Goal: Information Seeking & Learning: Check status

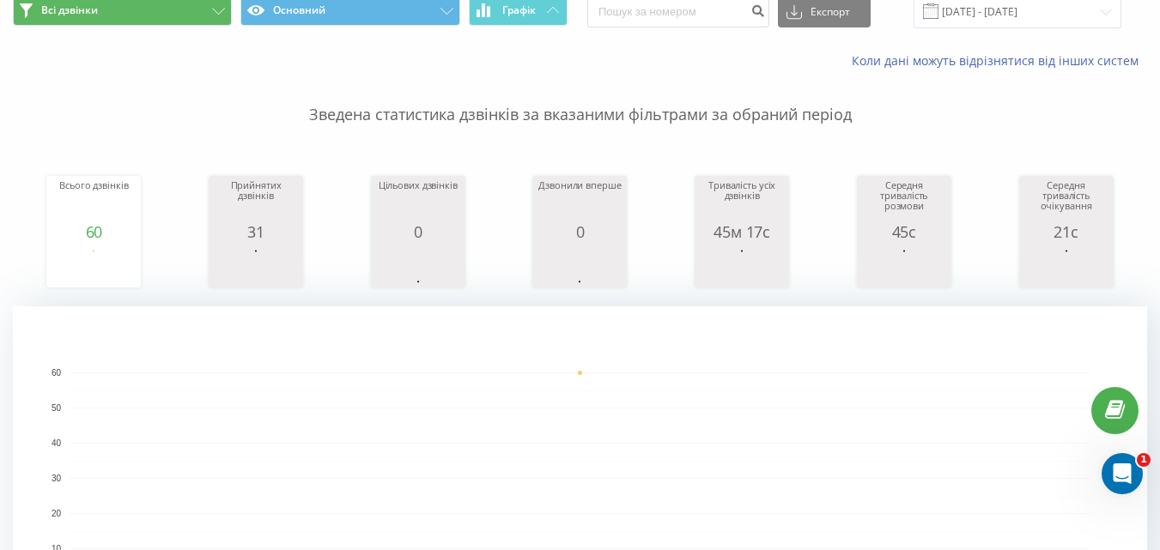
scroll to position [70, 0]
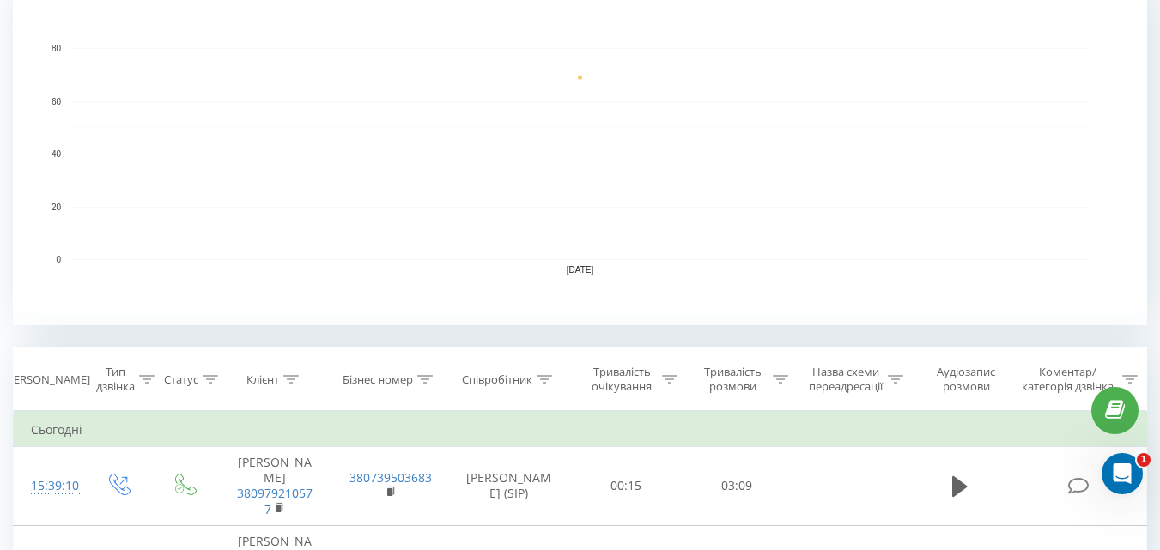
scroll to position [429, 0]
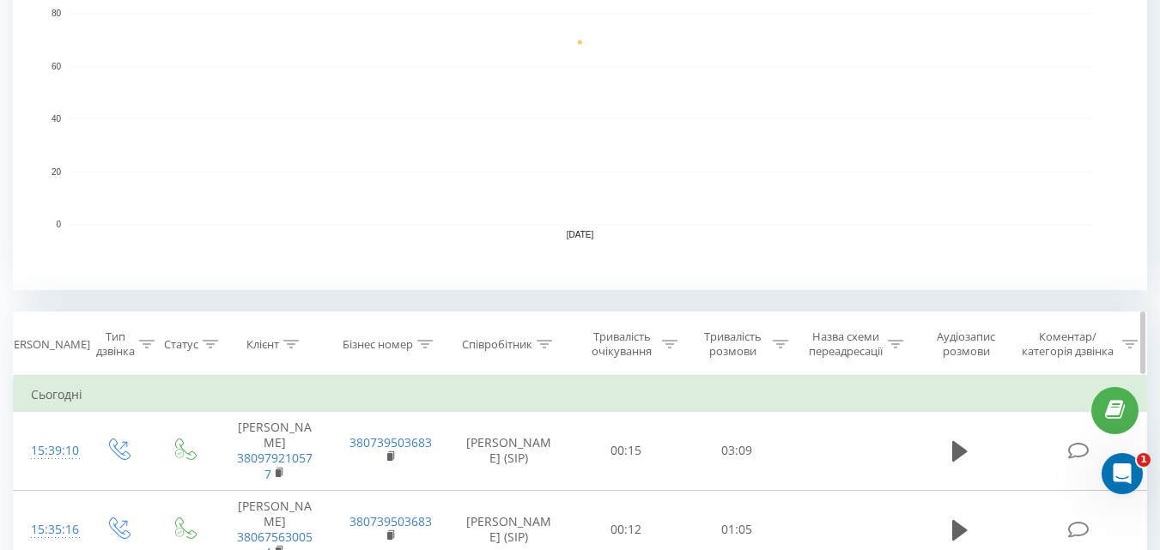
click at [779, 343] on icon at bounding box center [780, 344] width 15 height 9
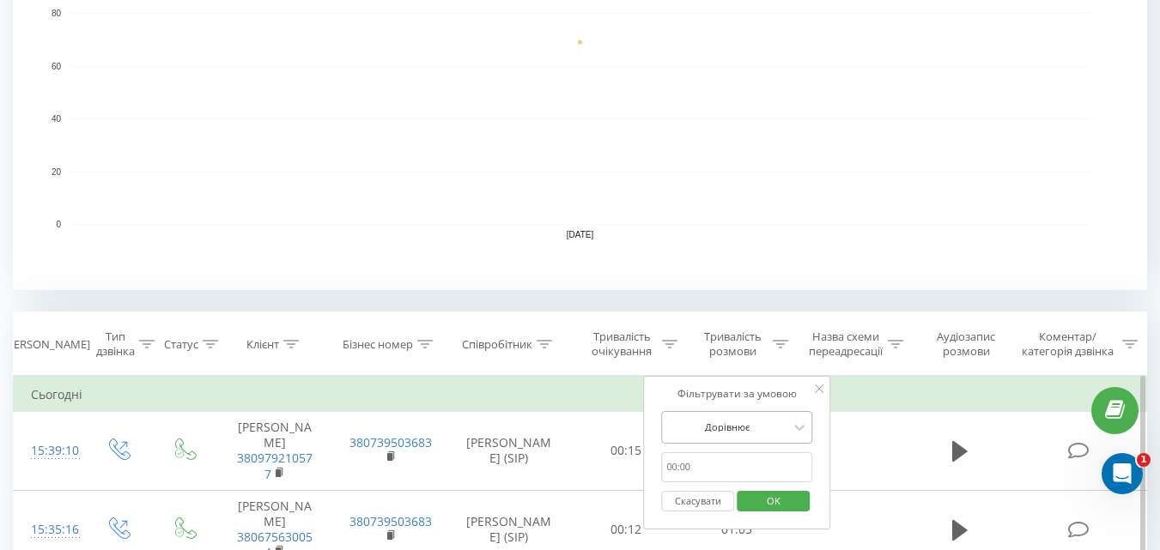
click at [718, 420] on div "Дорівнює" at bounding box center [736, 427] width 151 height 33
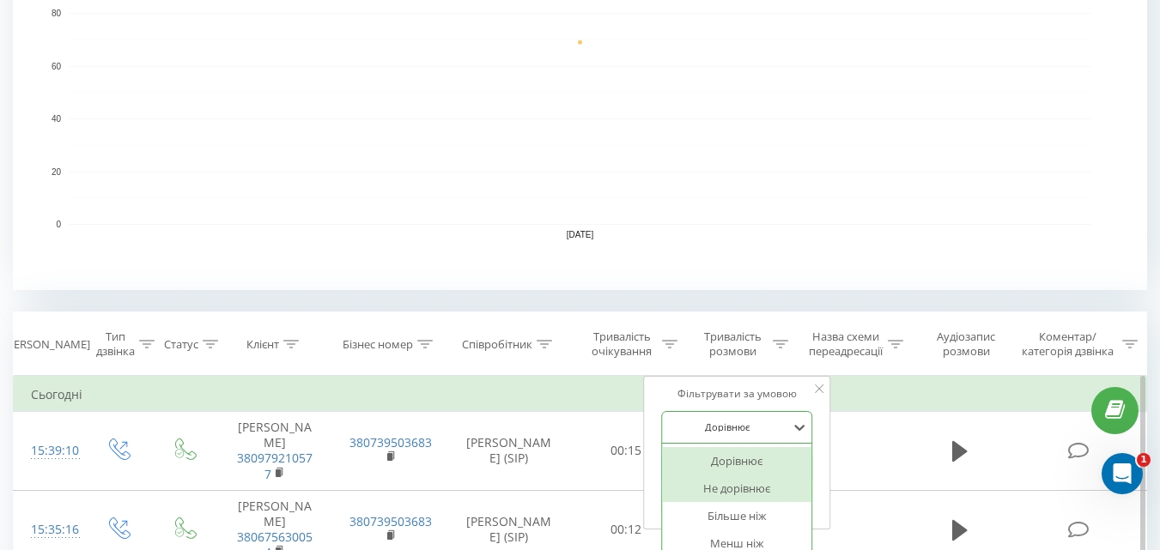
scroll to position [495, 0]
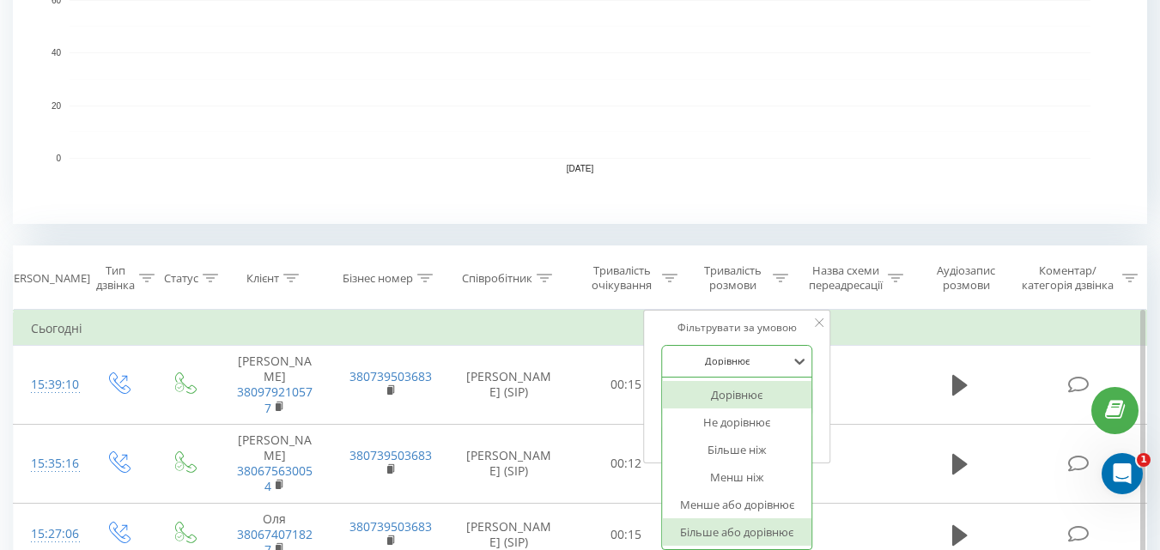
click at [737, 530] on div "Більше або дорівнює" at bounding box center [736, 532] width 149 height 27
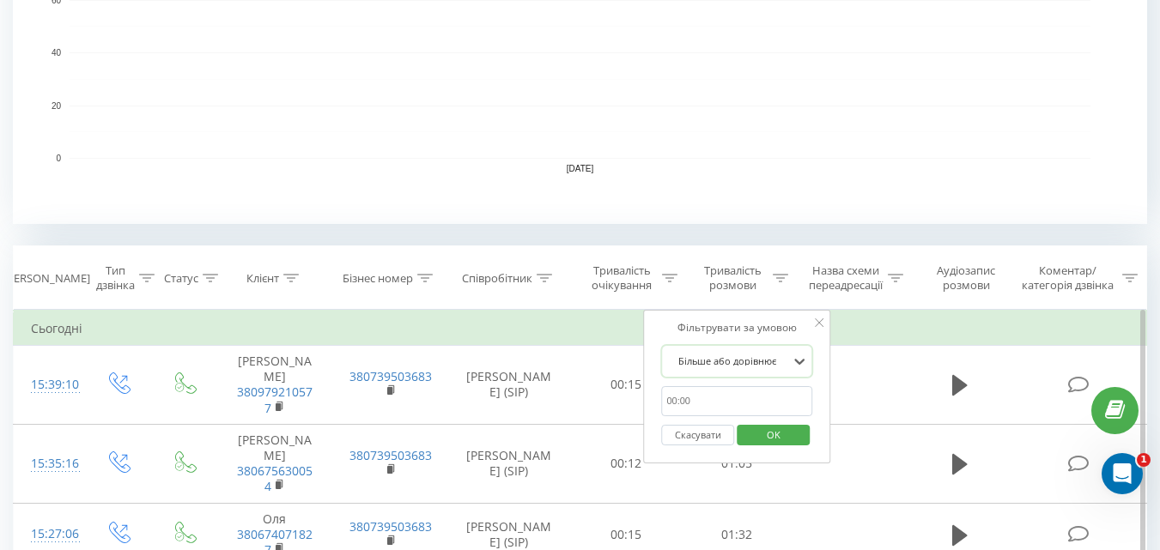
click at [700, 409] on input "text" at bounding box center [736, 401] width 151 height 30
type input "01:00"
click at [775, 444] on span "OK" at bounding box center [773, 435] width 48 height 27
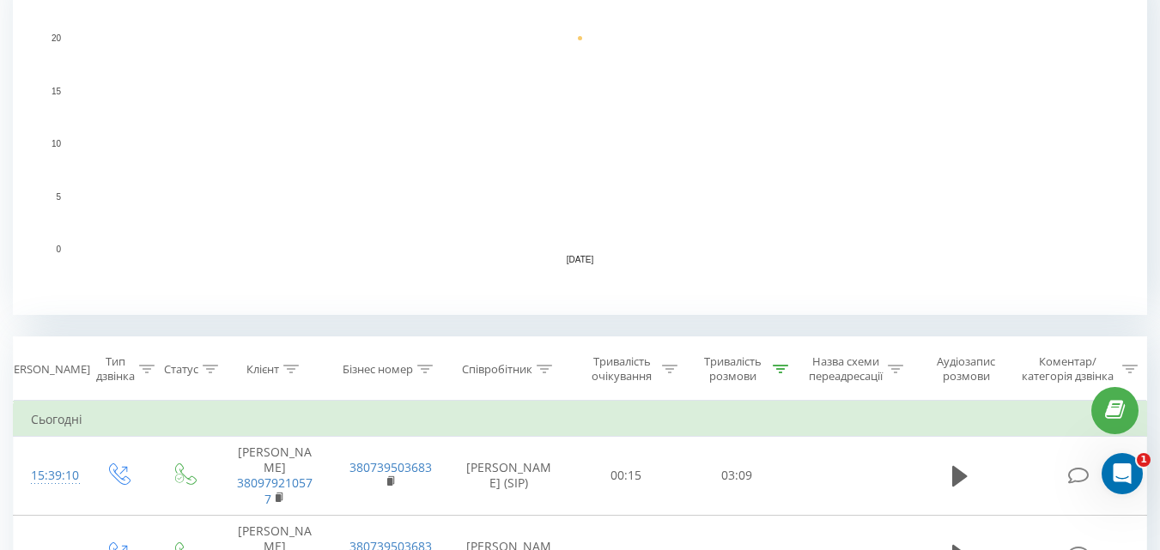
scroll to position [429, 0]
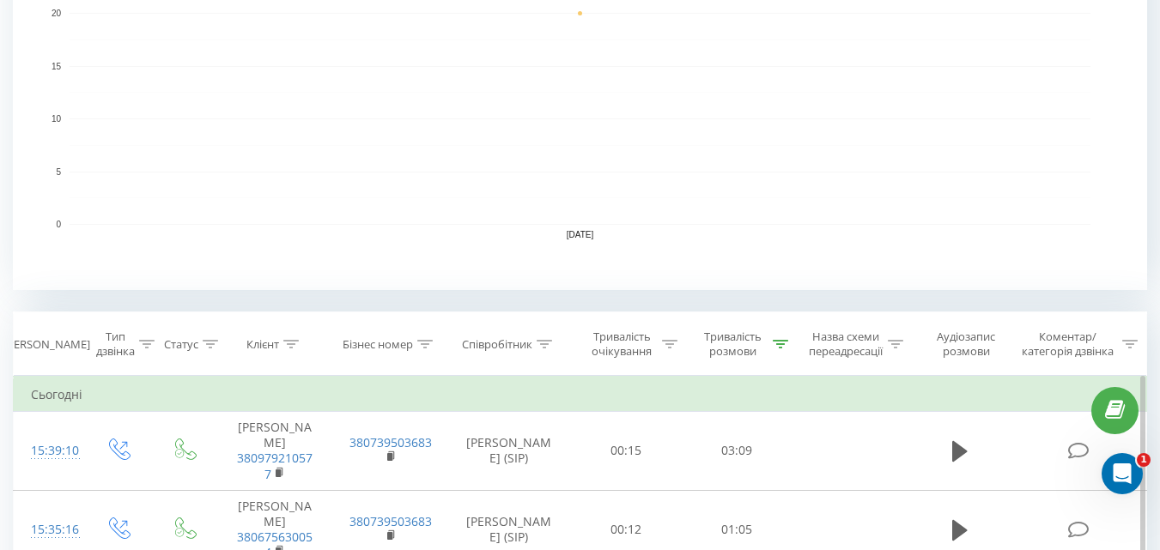
click at [403, 385] on td "Сьогодні" at bounding box center [580, 395] width 1133 height 34
click at [403, 386] on td "Сьогодні" at bounding box center [580, 395] width 1133 height 34
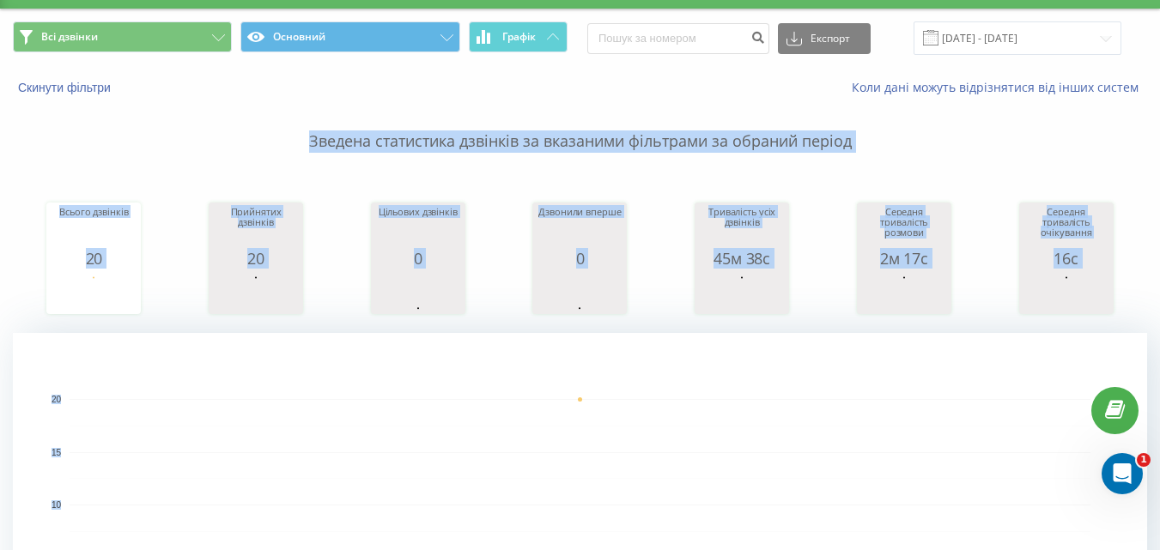
scroll to position [0, 0]
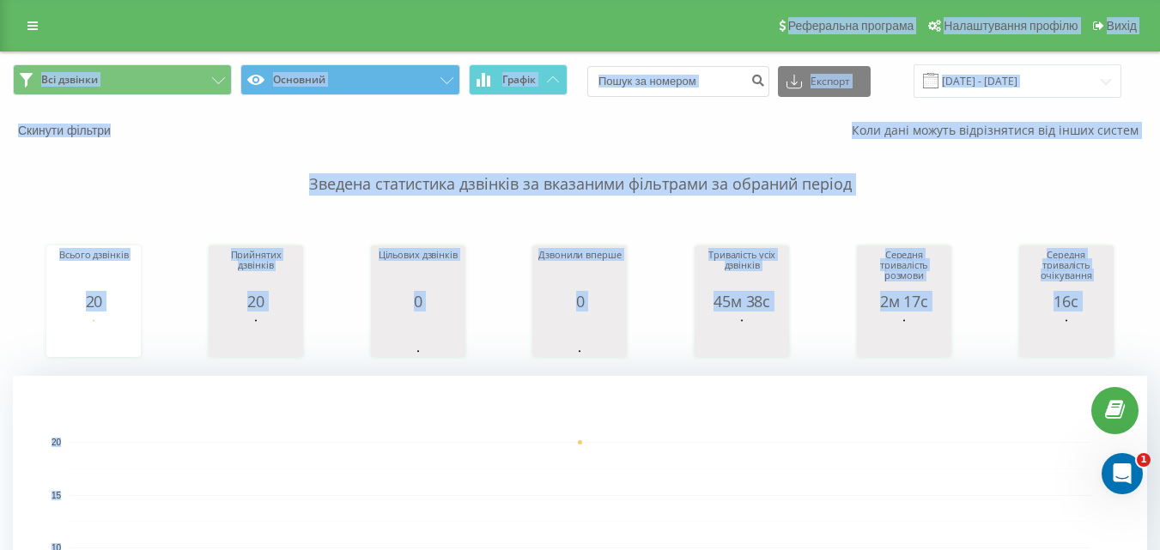
drag, startPoint x: 403, startPoint y: 386, endPoint x: 0, endPoint y: 7, distance: 553.9
click at [142, 26] on div "Реферальна програма Налаштування профілю Вихід" at bounding box center [580, 26] width 1160 height 52
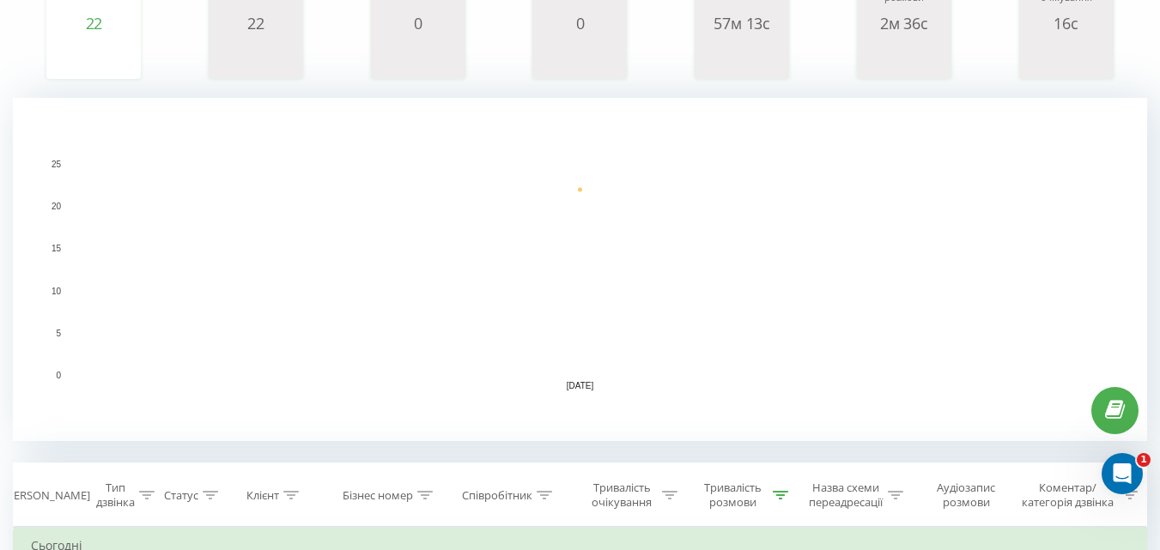
scroll to position [343, 0]
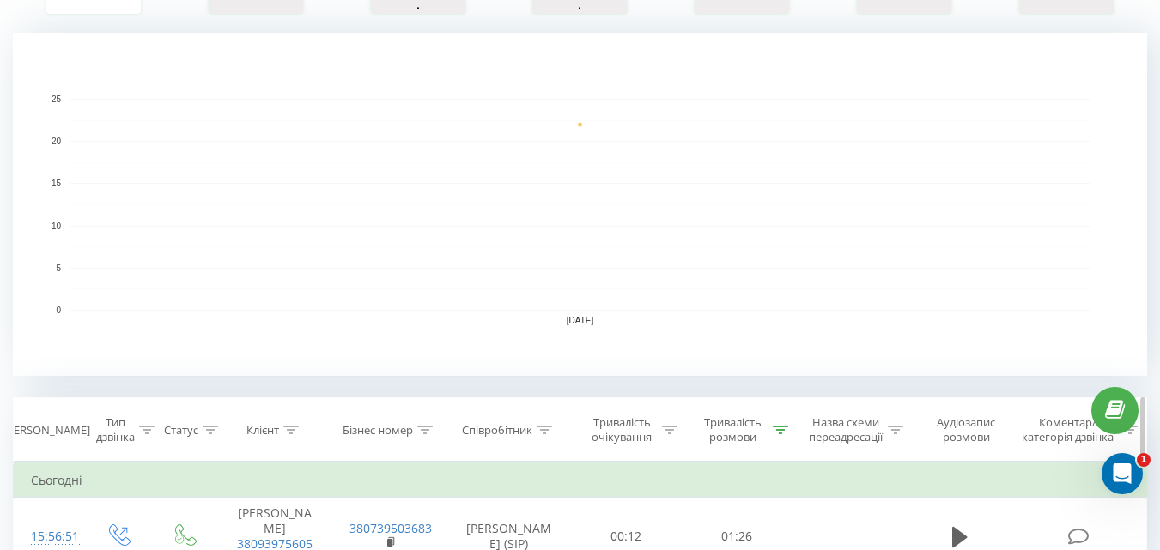
click at [780, 434] on div at bounding box center [780, 430] width 15 height 15
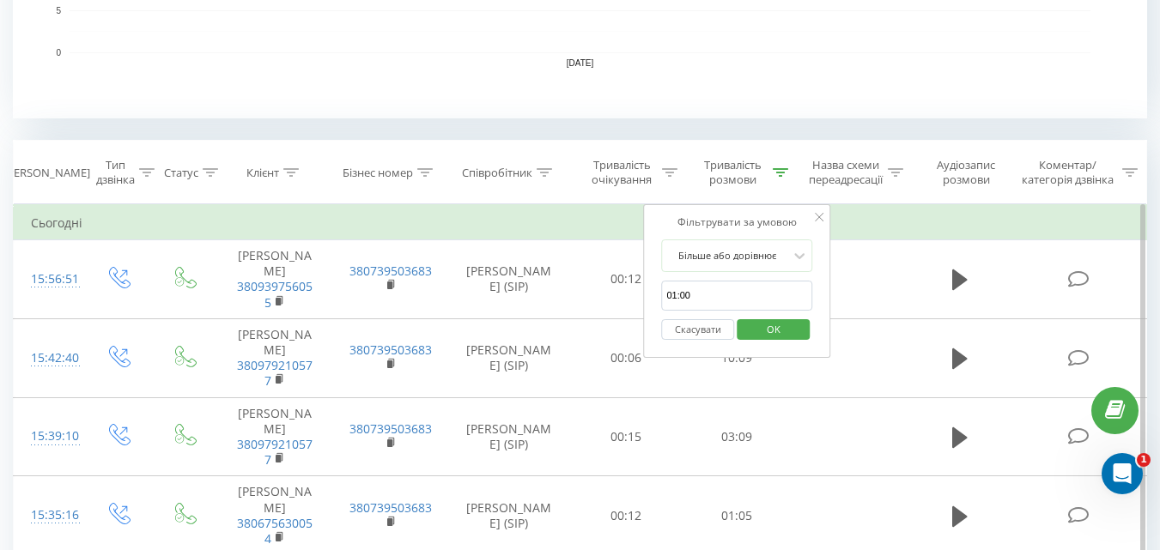
click at [681, 327] on button "Скасувати" at bounding box center [697, 329] width 73 height 21
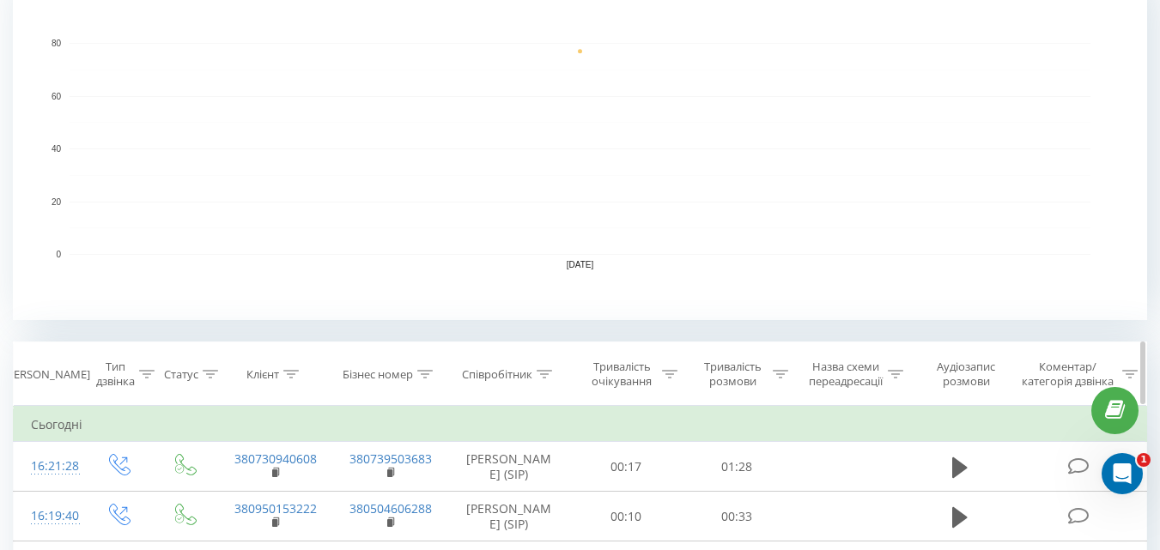
scroll to position [429, 0]
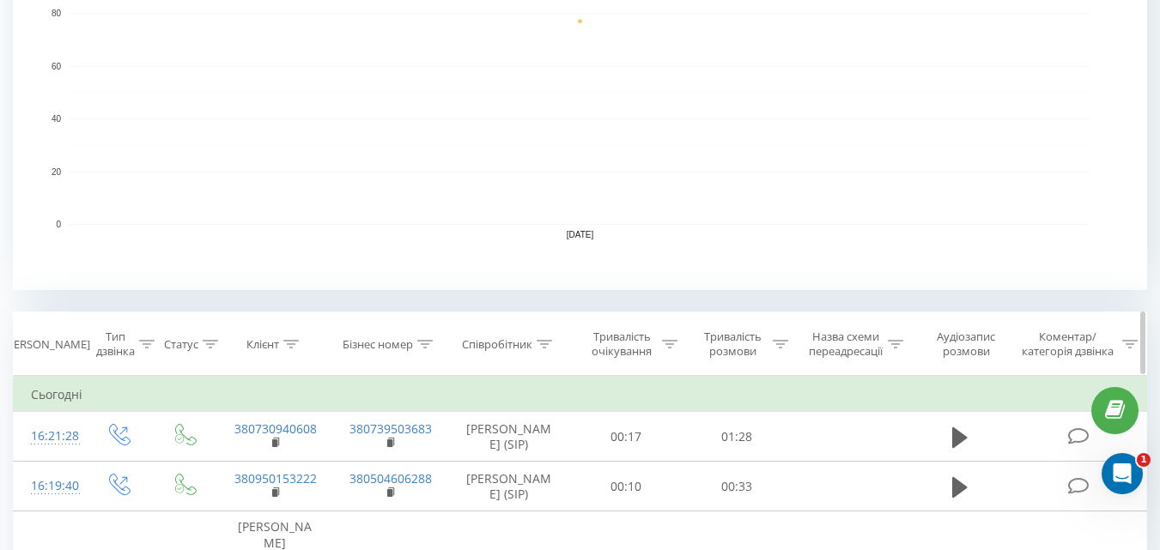
click at [776, 340] on icon at bounding box center [780, 344] width 15 height 9
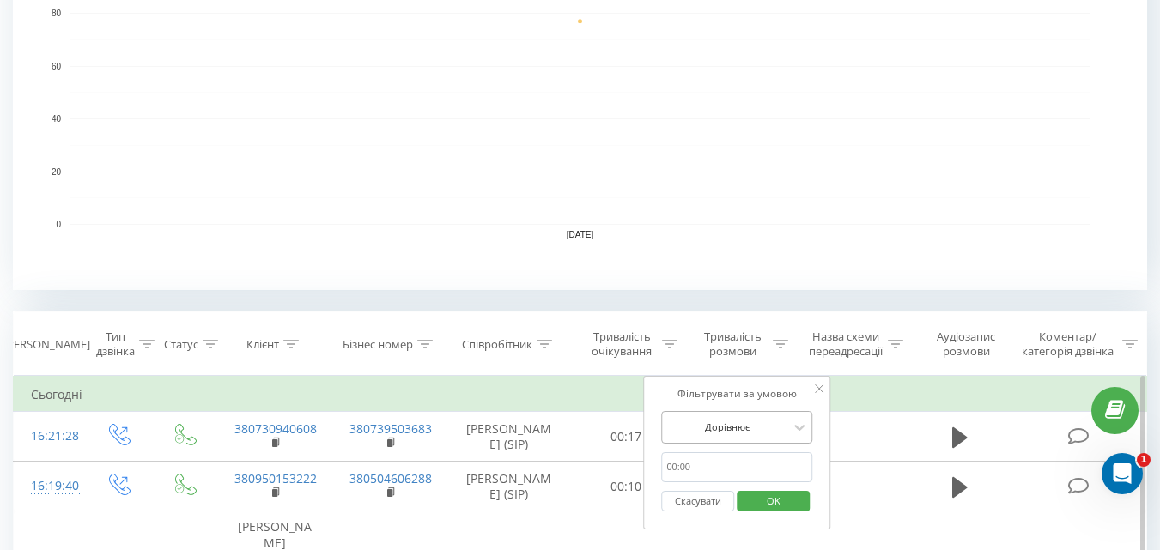
click at [698, 428] on div "Дорівнює" at bounding box center [736, 427] width 151 height 33
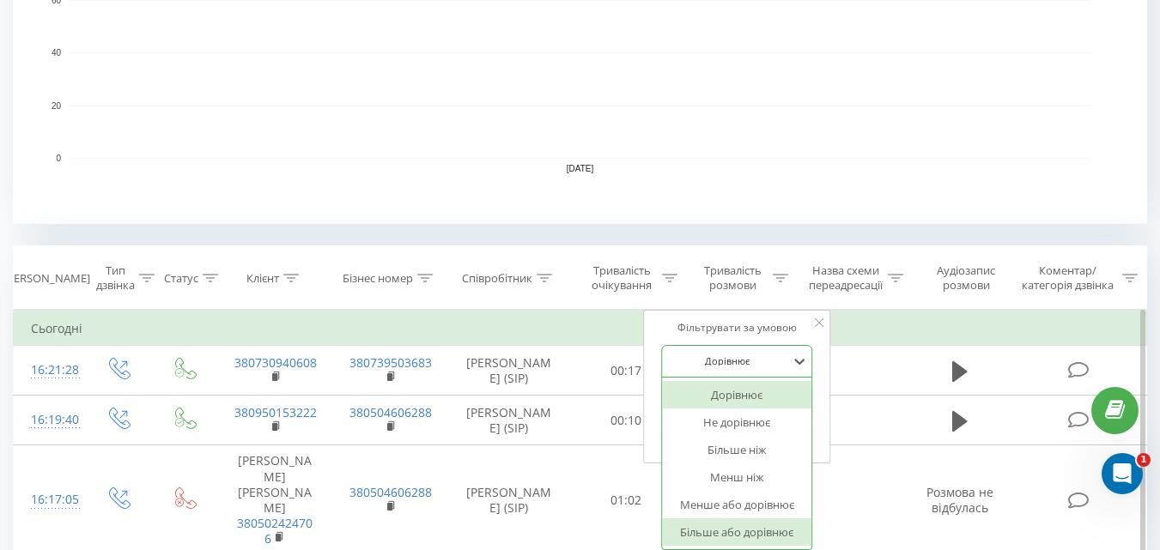
click at [719, 531] on div "Більше або дорівнює" at bounding box center [736, 532] width 149 height 27
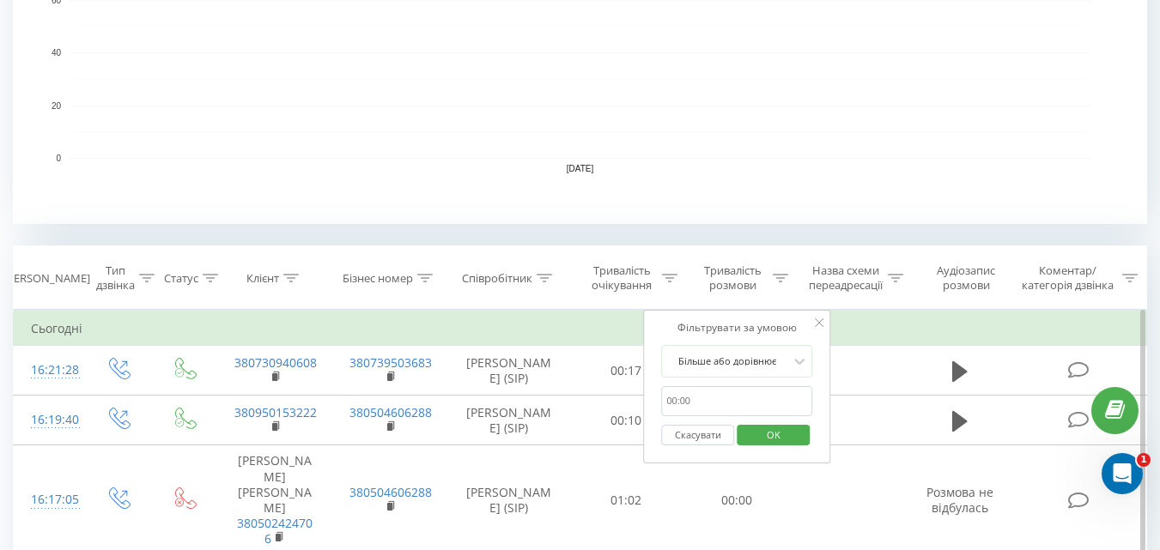
drag, startPoint x: 721, startPoint y: 413, endPoint x: 726, endPoint y: 392, distance: 21.2
click at [721, 413] on input "text" at bounding box center [736, 401] width 151 height 30
type input "01:00"
click at [771, 453] on div "Скасувати OK" at bounding box center [736, 435] width 151 height 39
click at [771, 439] on span "OK" at bounding box center [773, 435] width 48 height 27
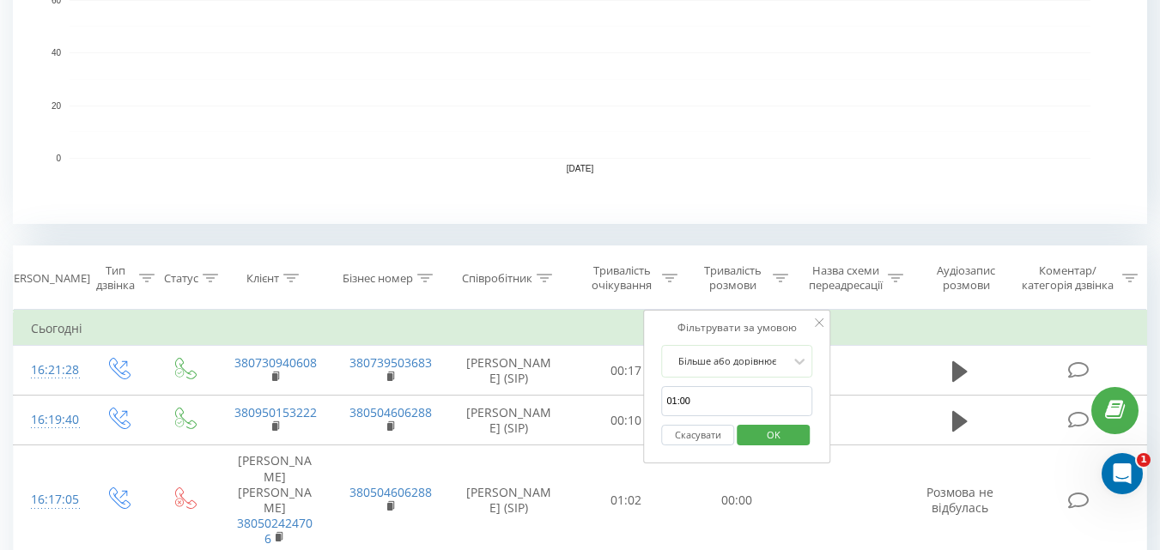
click at [0, 0] on div at bounding box center [0, 0] width 0 height 0
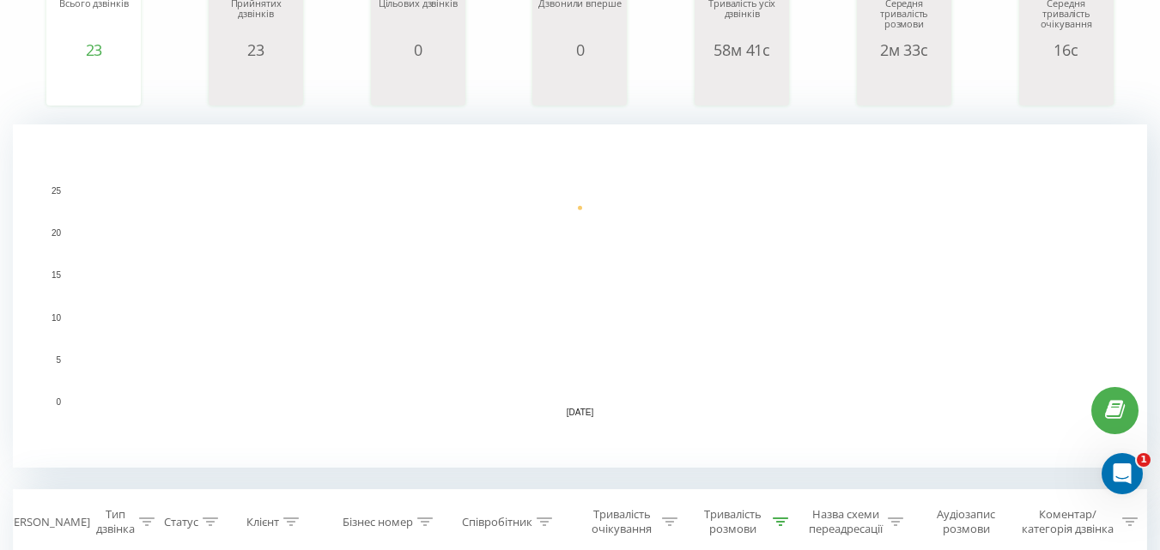
scroll to position [50, 0]
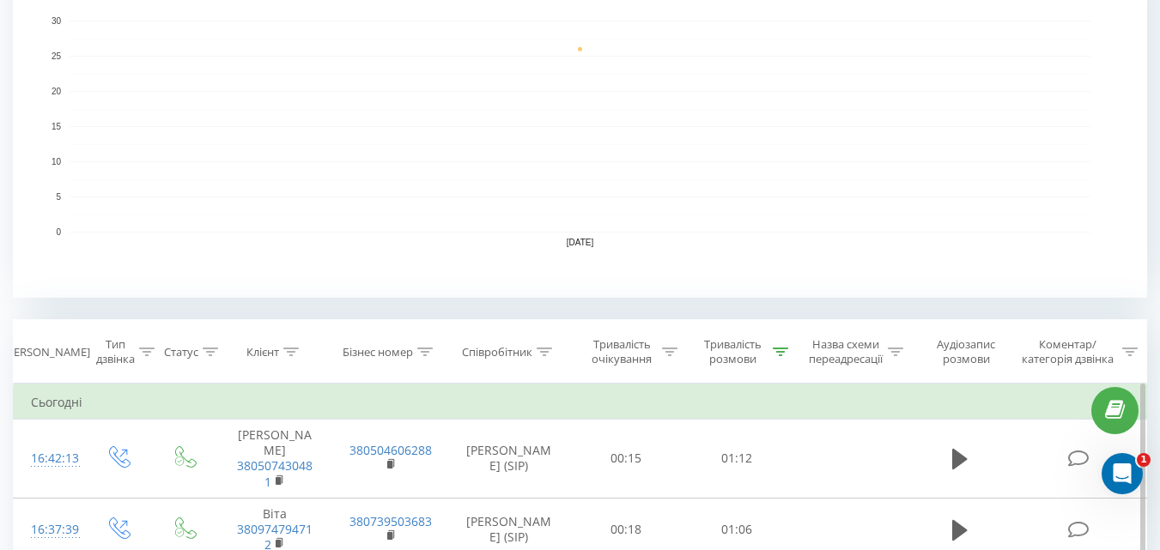
scroll to position [429, 0]
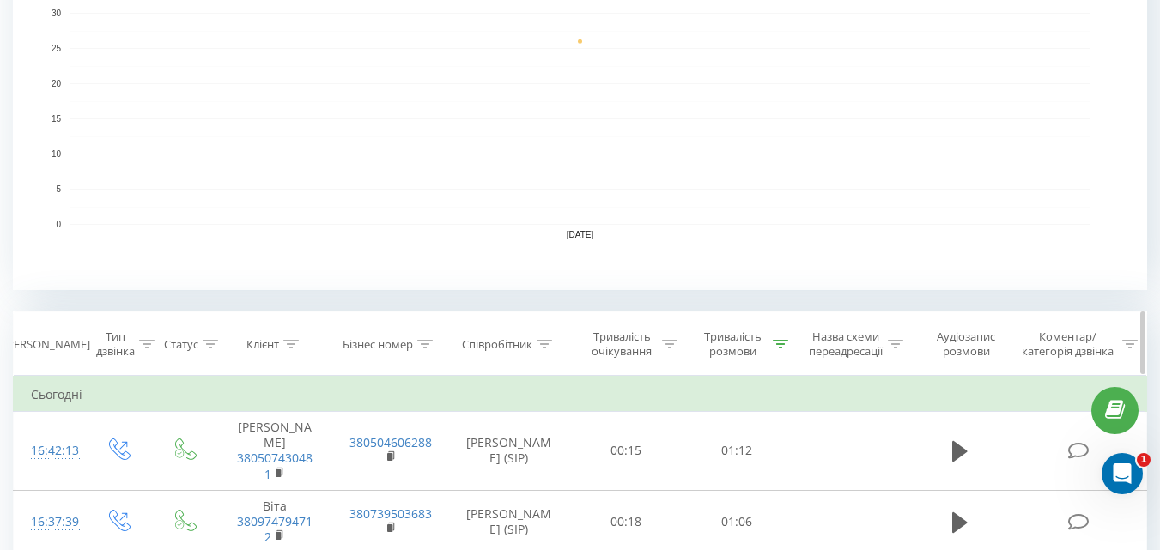
click at [775, 342] on icon at bounding box center [780, 344] width 15 height 9
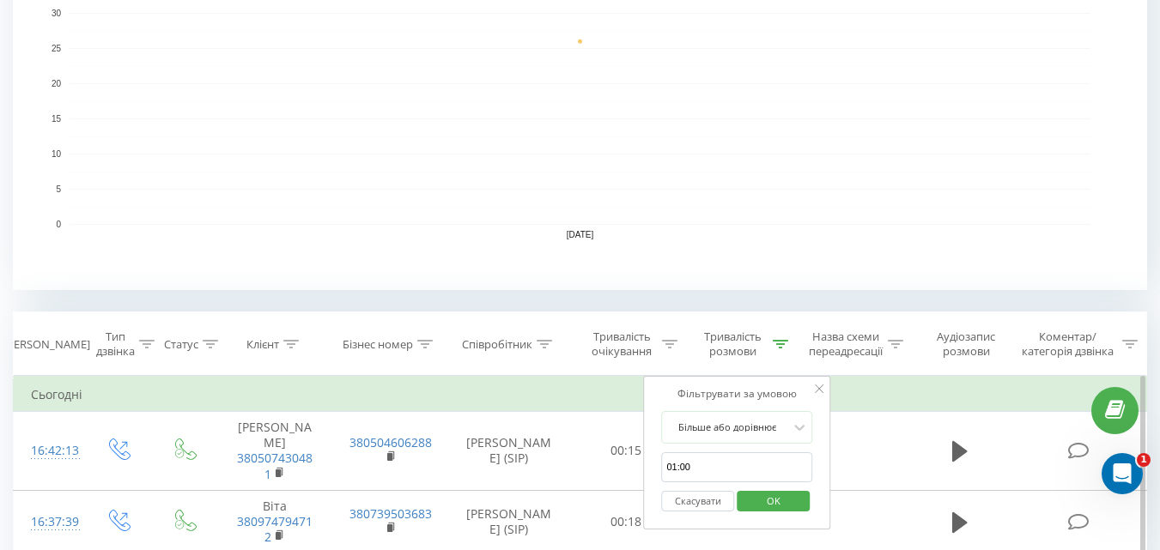
click at [698, 497] on button "Скасувати" at bounding box center [697, 501] width 73 height 21
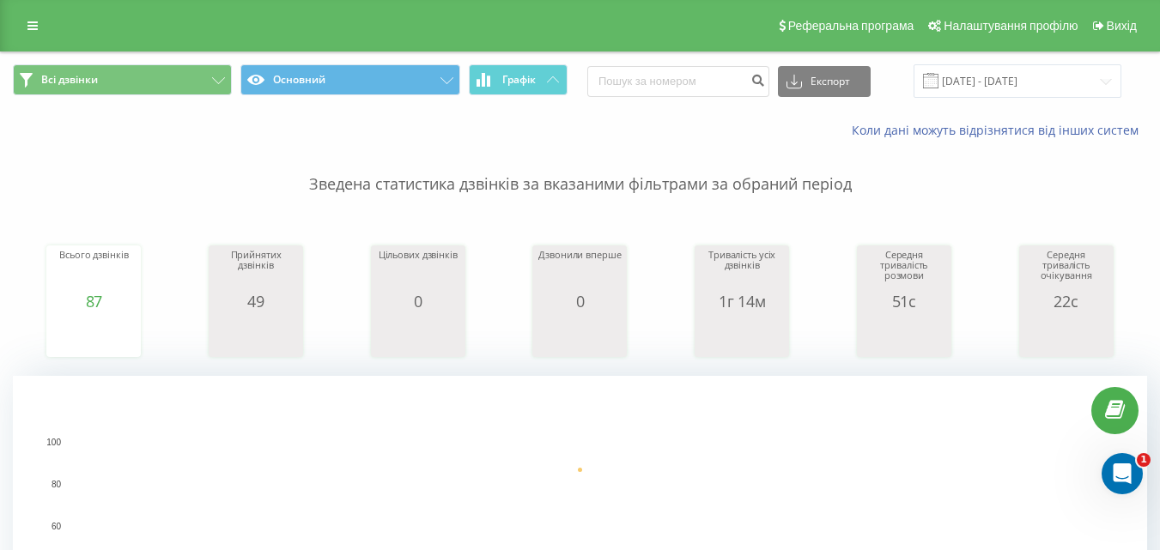
scroll to position [343, 0]
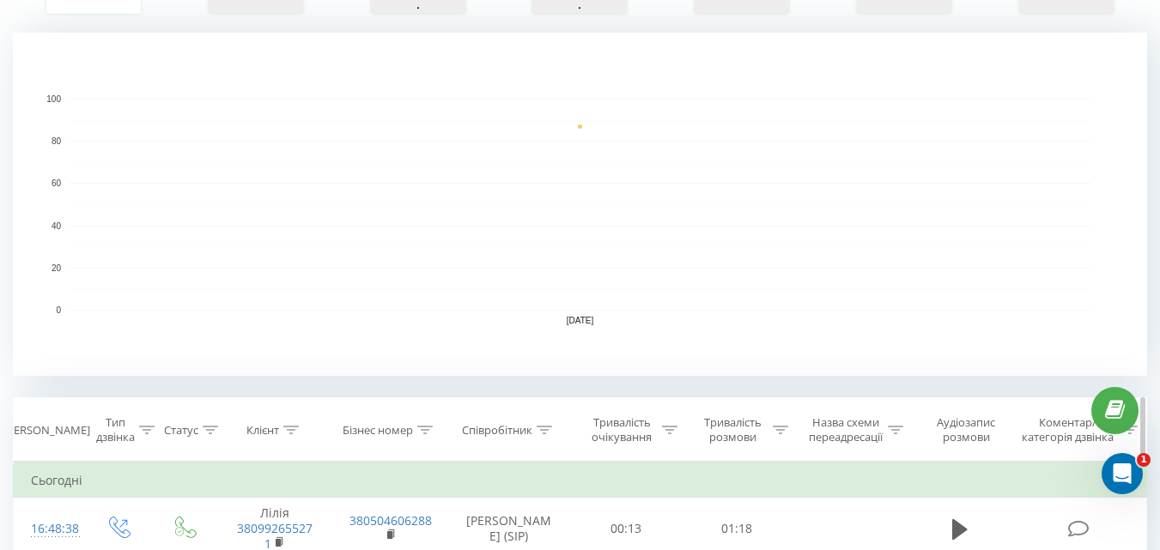
click at [778, 433] on icon at bounding box center [780, 430] width 15 height 9
click at [776, 429] on icon at bounding box center [780, 430] width 15 height 9
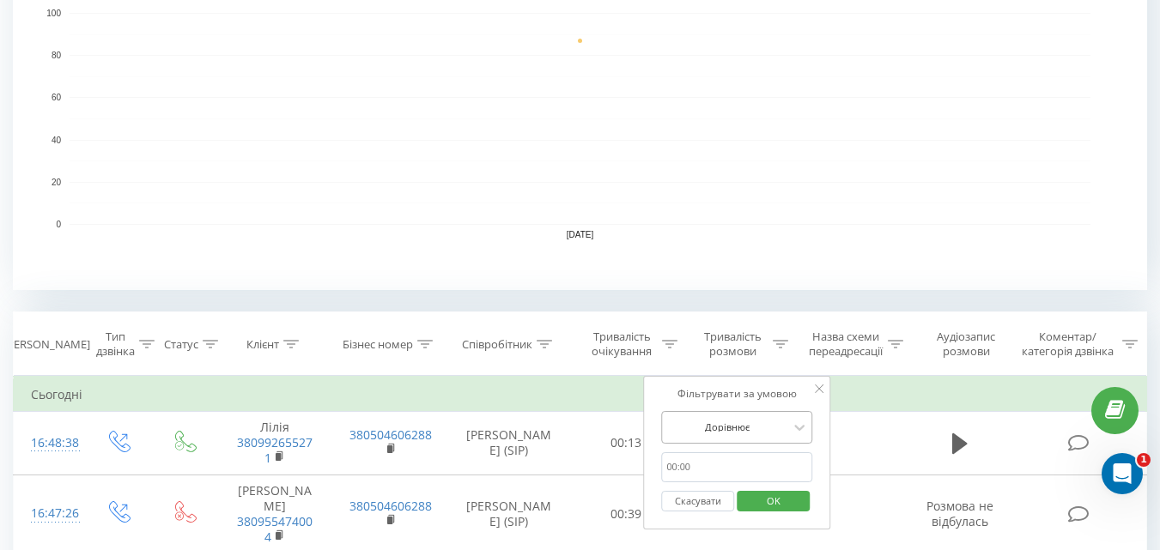
click at [726, 424] on div "Дорівнює" at bounding box center [736, 427] width 151 height 33
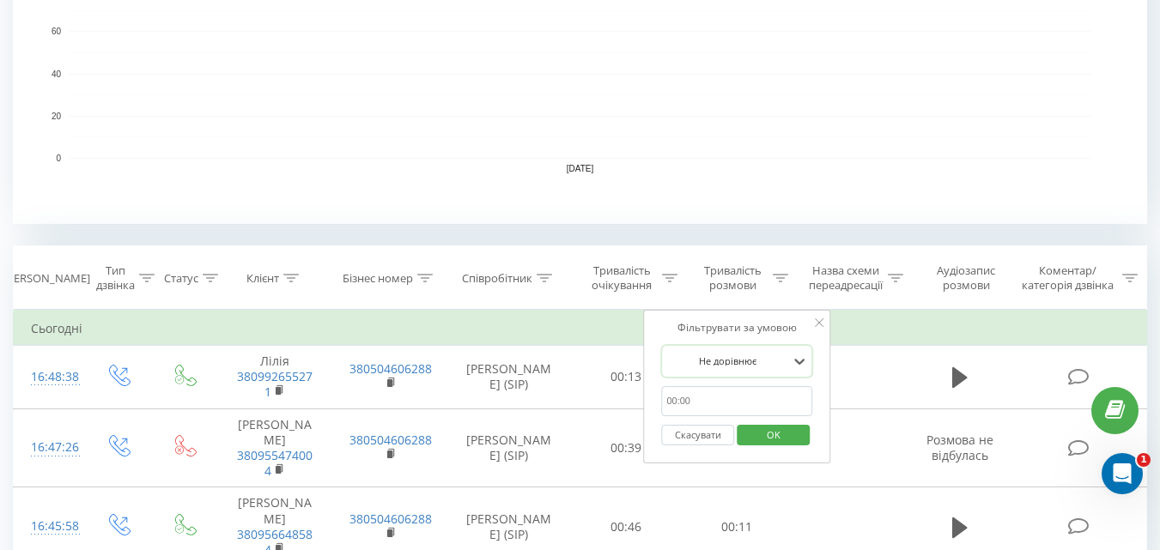
click at [716, 355] on div at bounding box center [727, 361] width 122 height 16
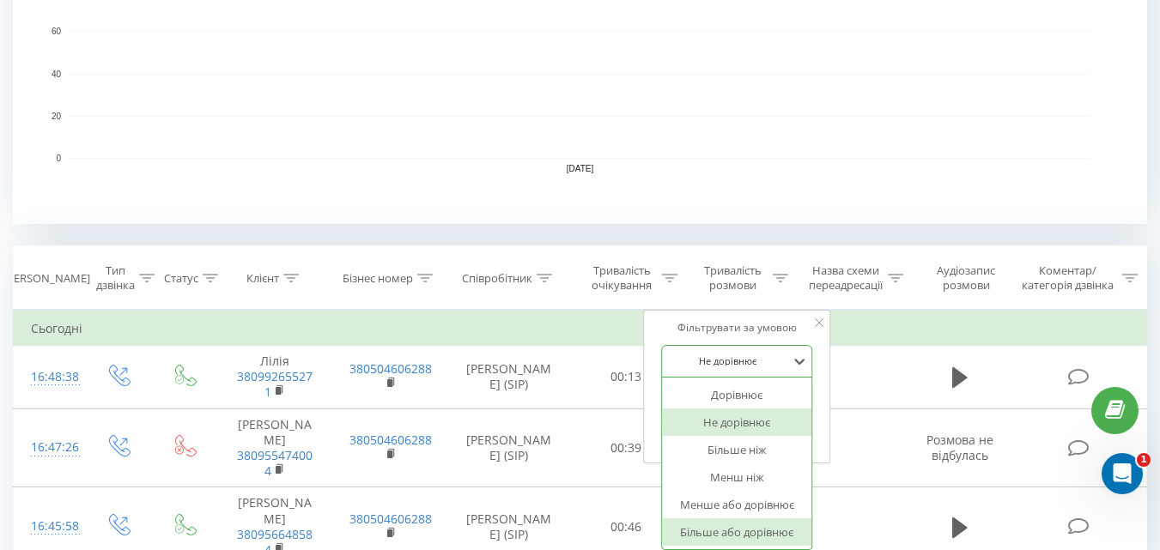
click at [744, 523] on div "Більше або дорівнює" at bounding box center [736, 532] width 149 height 27
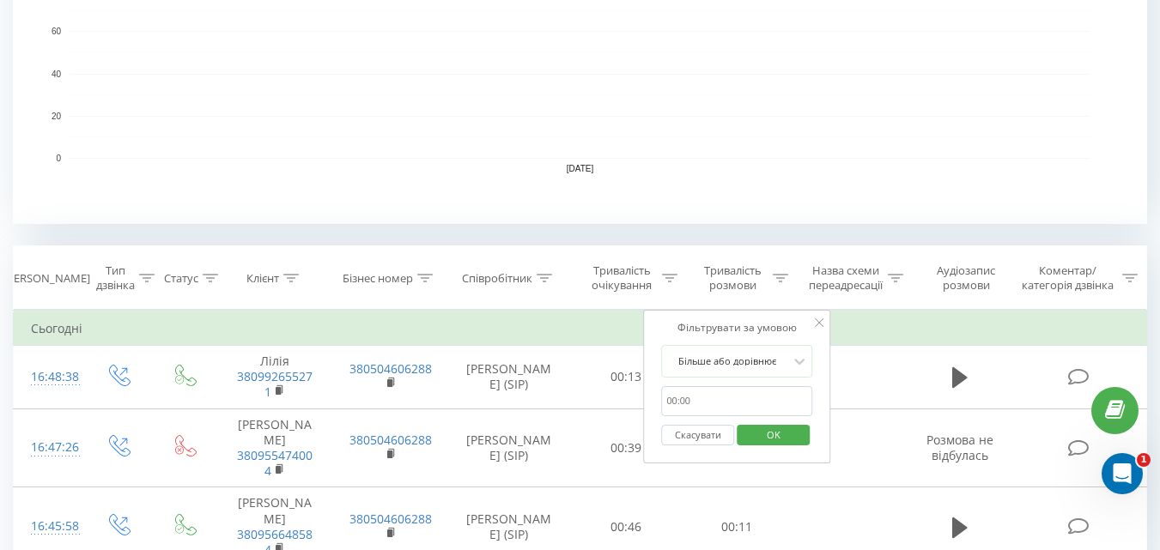
click at [721, 397] on input "text" at bounding box center [736, 401] width 151 height 30
type input "01:00"
click at [788, 442] on span "OK" at bounding box center [773, 435] width 48 height 27
